Goal: Task Accomplishment & Management: Manage account settings

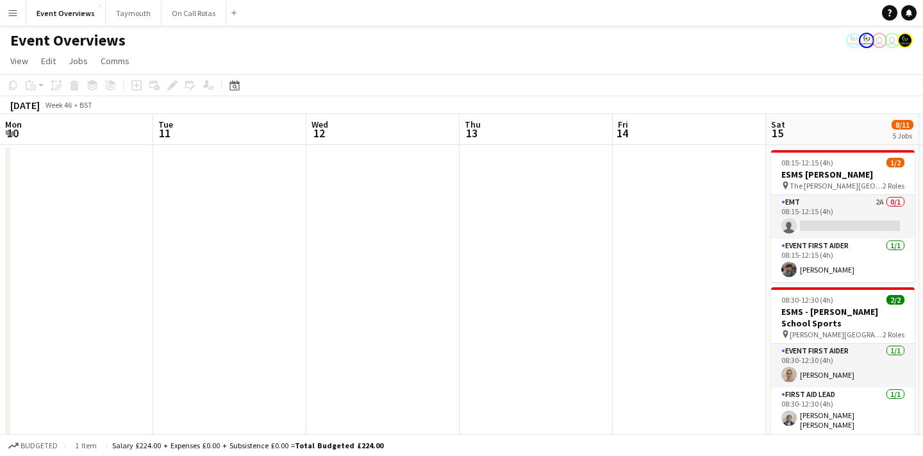
scroll to position [24, 0]
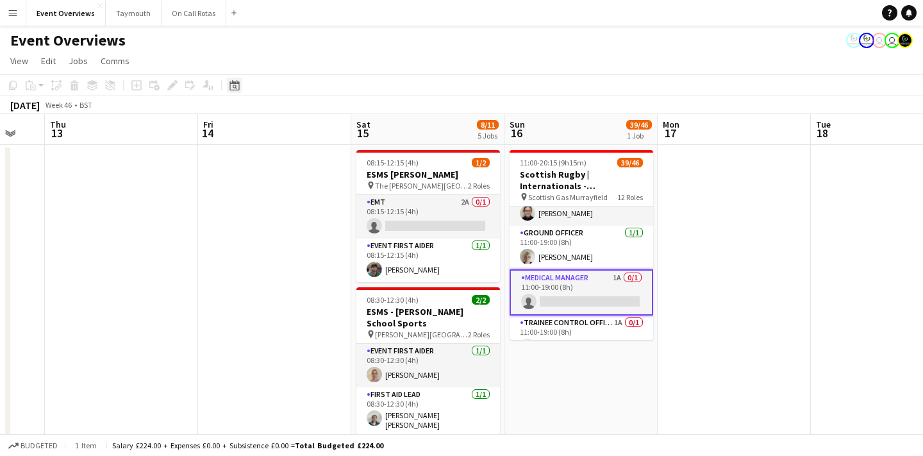
click at [234, 90] on icon at bounding box center [234, 85] width 10 height 10
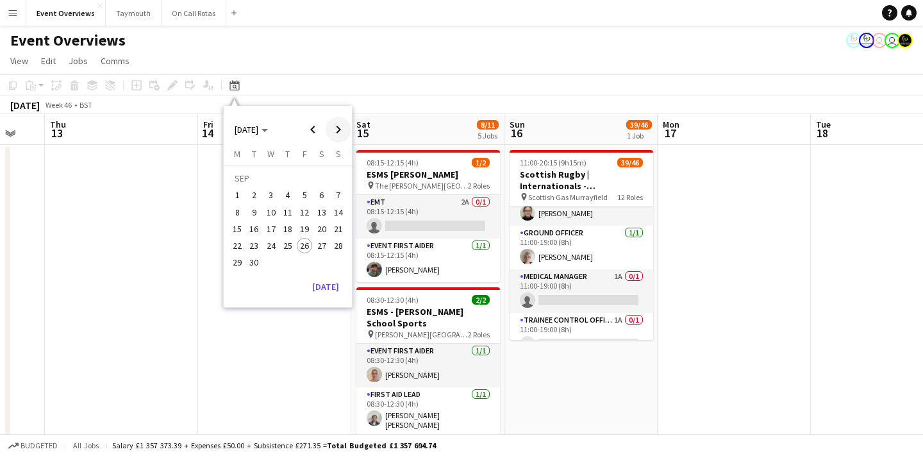
click at [333, 131] on span "Next month" at bounding box center [339, 130] width 26 height 26
click at [342, 130] on span "Next month" at bounding box center [339, 130] width 26 height 26
click at [269, 260] on span "31" at bounding box center [270, 262] width 15 height 15
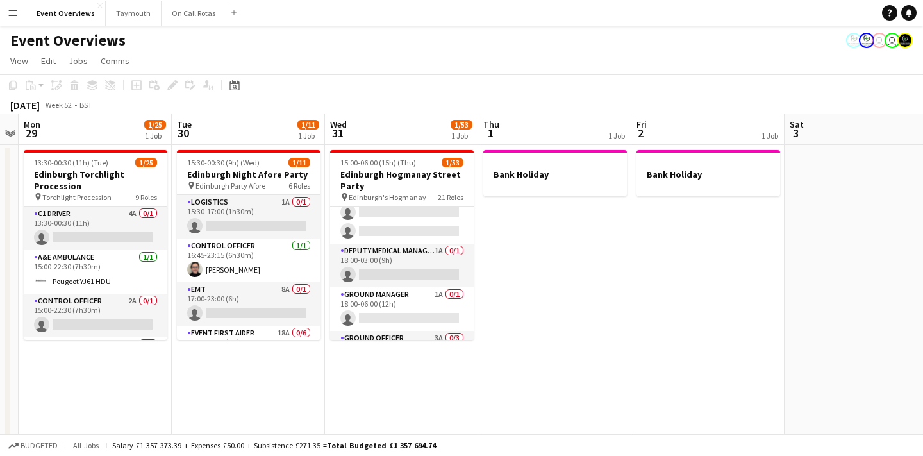
scroll to position [70, 0]
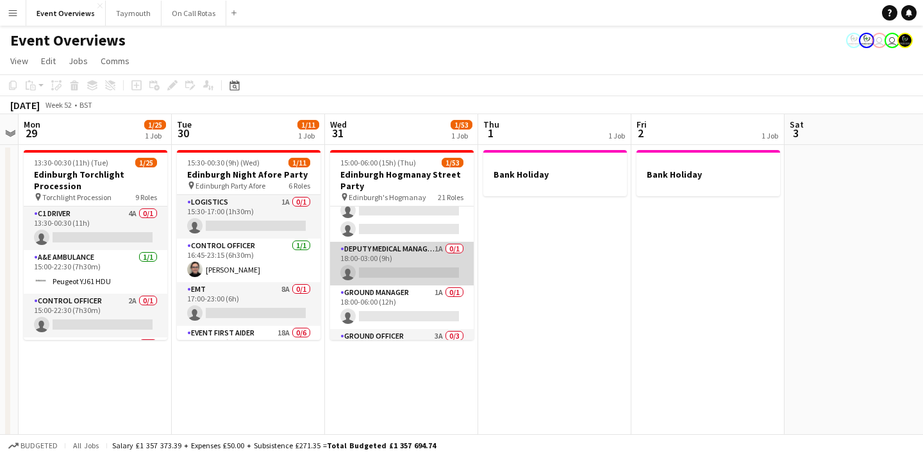
click at [410, 256] on app-card-role "Deputy Medical Manager 1A 0/1 18:00-03:00 (9h) single-neutral-actions" at bounding box center [402, 264] width 144 height 44
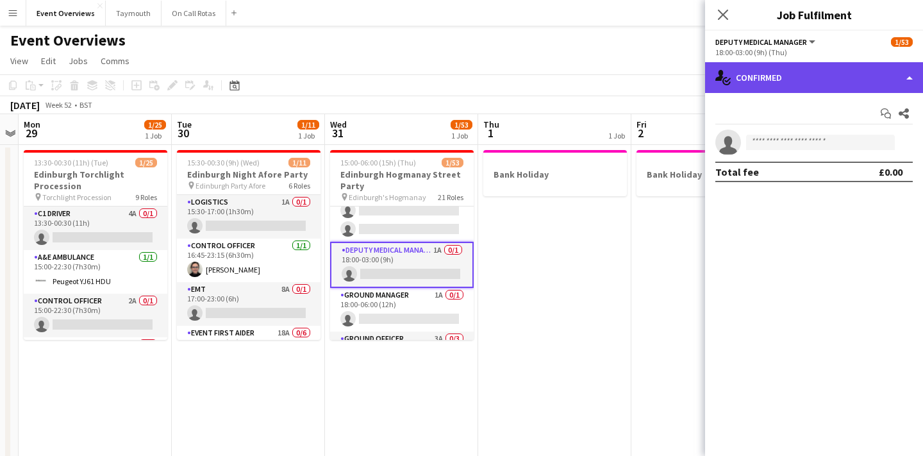
click at [762, 86] on div "single-neutral-actions-check-2 Confirmed" at bounding box center [814, 77] width 218 height 31
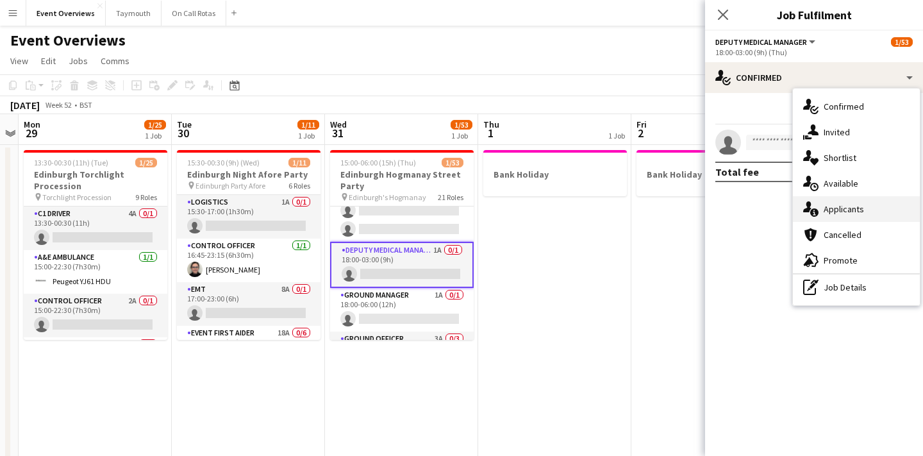
click at [828, 206] on span "Applicants" at bounding box center [844, 209] width 40 height 12
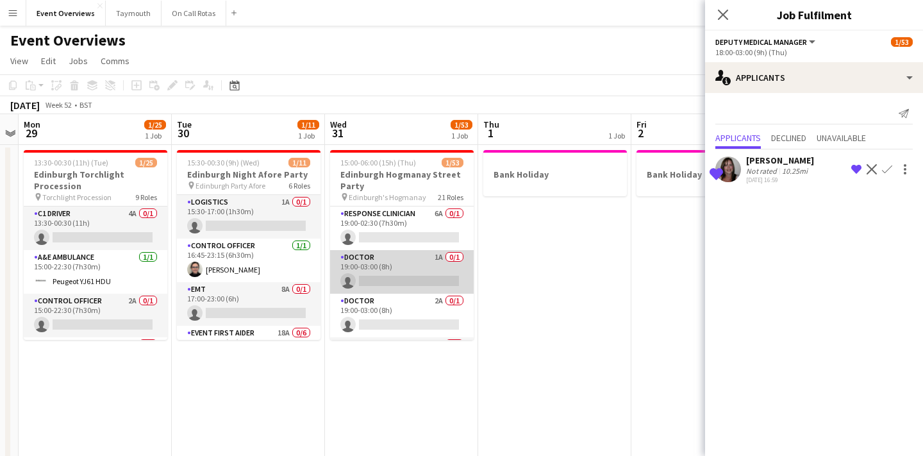
click at [438, 277] on app-card-role "Doctor 1A 0/1 19:00-03:00 (8h) single-neutral-actions" at bounding box center [402, 272] width 144 height 44
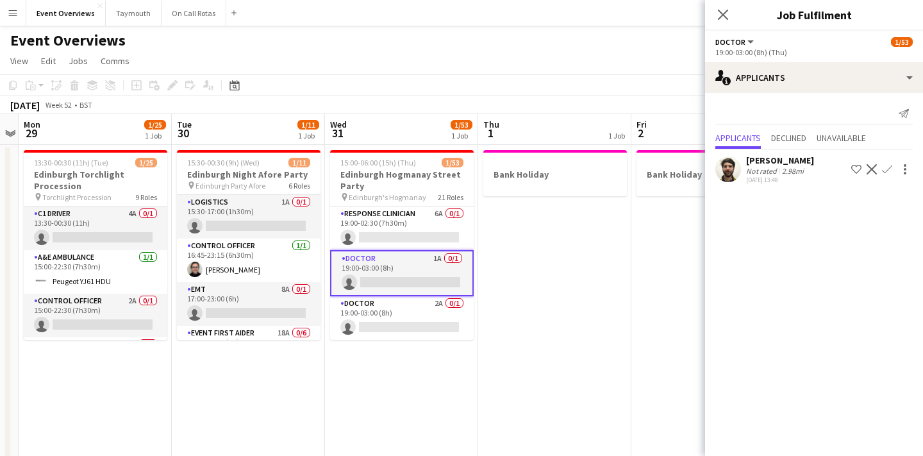
scroll to position [920, 0]
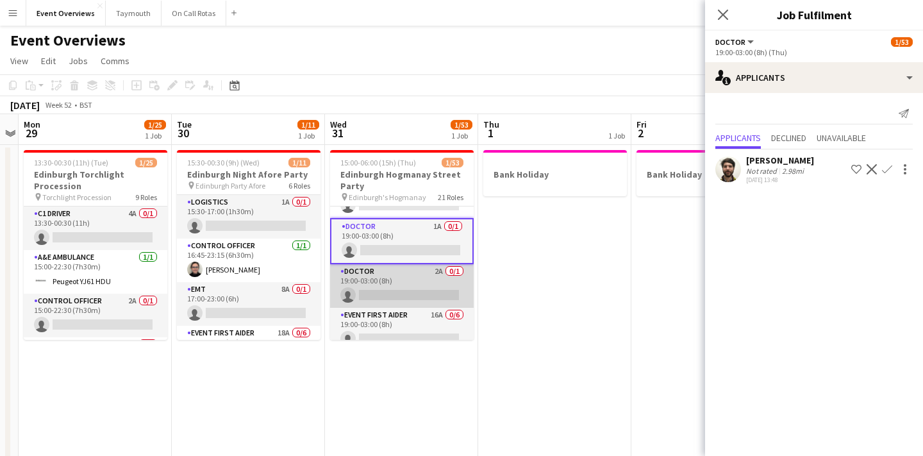
click at [398, 275] on app-card-role "Doctor 2A 0/1 19:00-03:00 (8h) single-neutral-actions" at bounding box center [402, 286] width 144 height 44
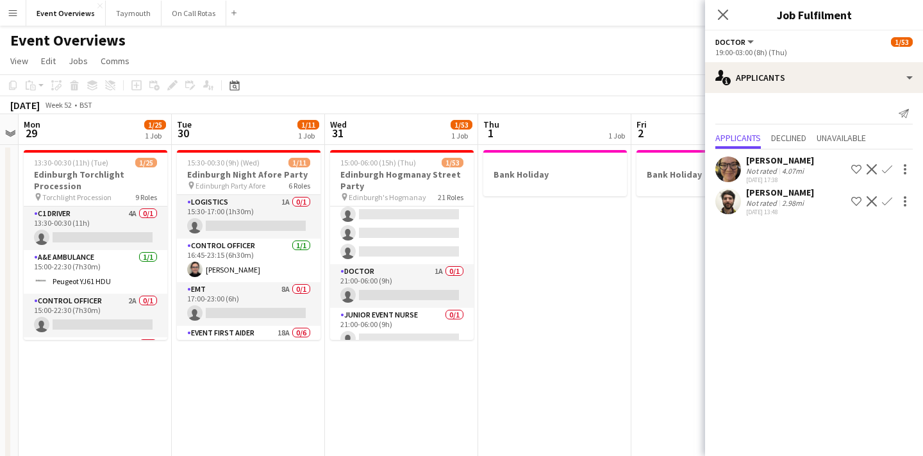
click at [398, 275] on app-card-role "Doctor 1A 0/1 21:00-06:00 (9h) single-neutral-actions" at bounding box center [402, 286] width 144 height 44
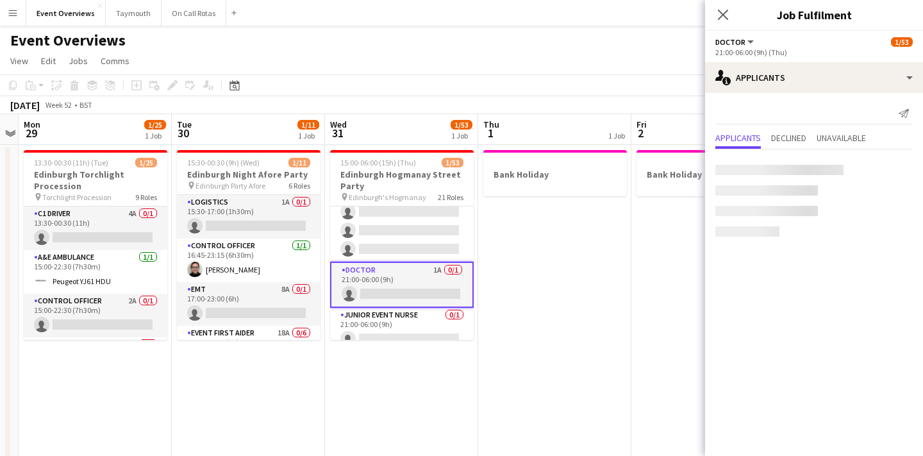
scroll to position [1303, 0]
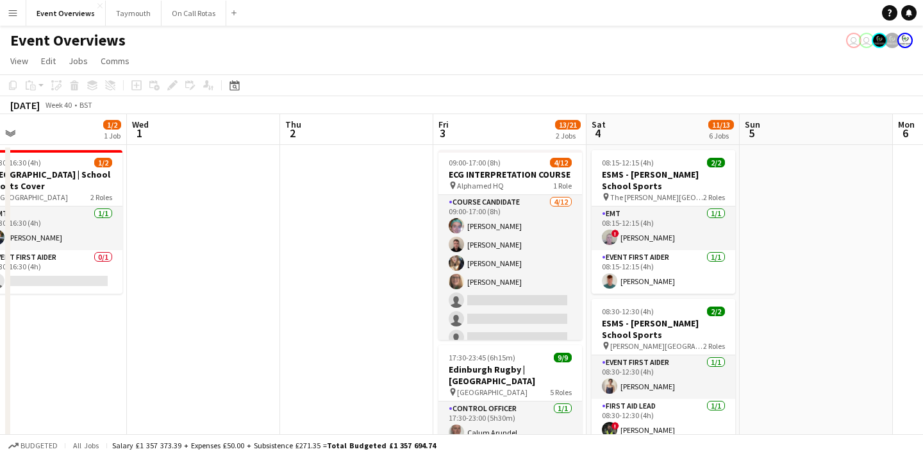
scroll to position [0, 502]
